Goal: Information Seeking & Learning: Learn about a topic

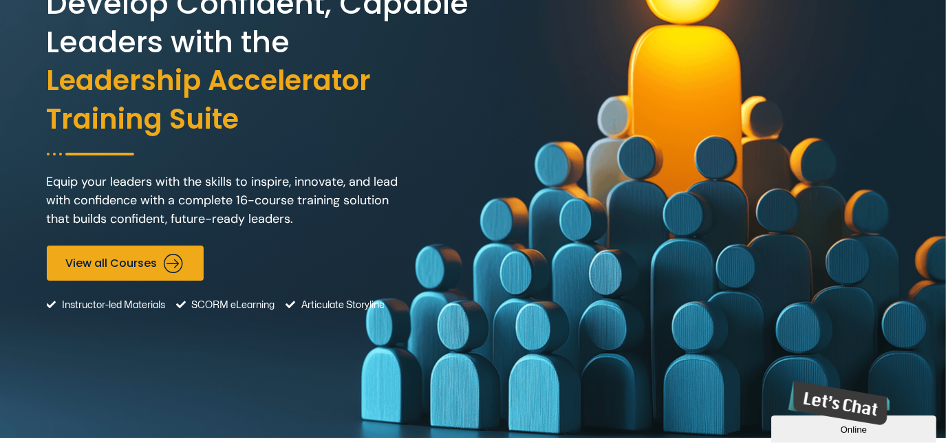
scroll to position [124, 0]
